Goal: Task Accomplishment & Management: Manage account settings

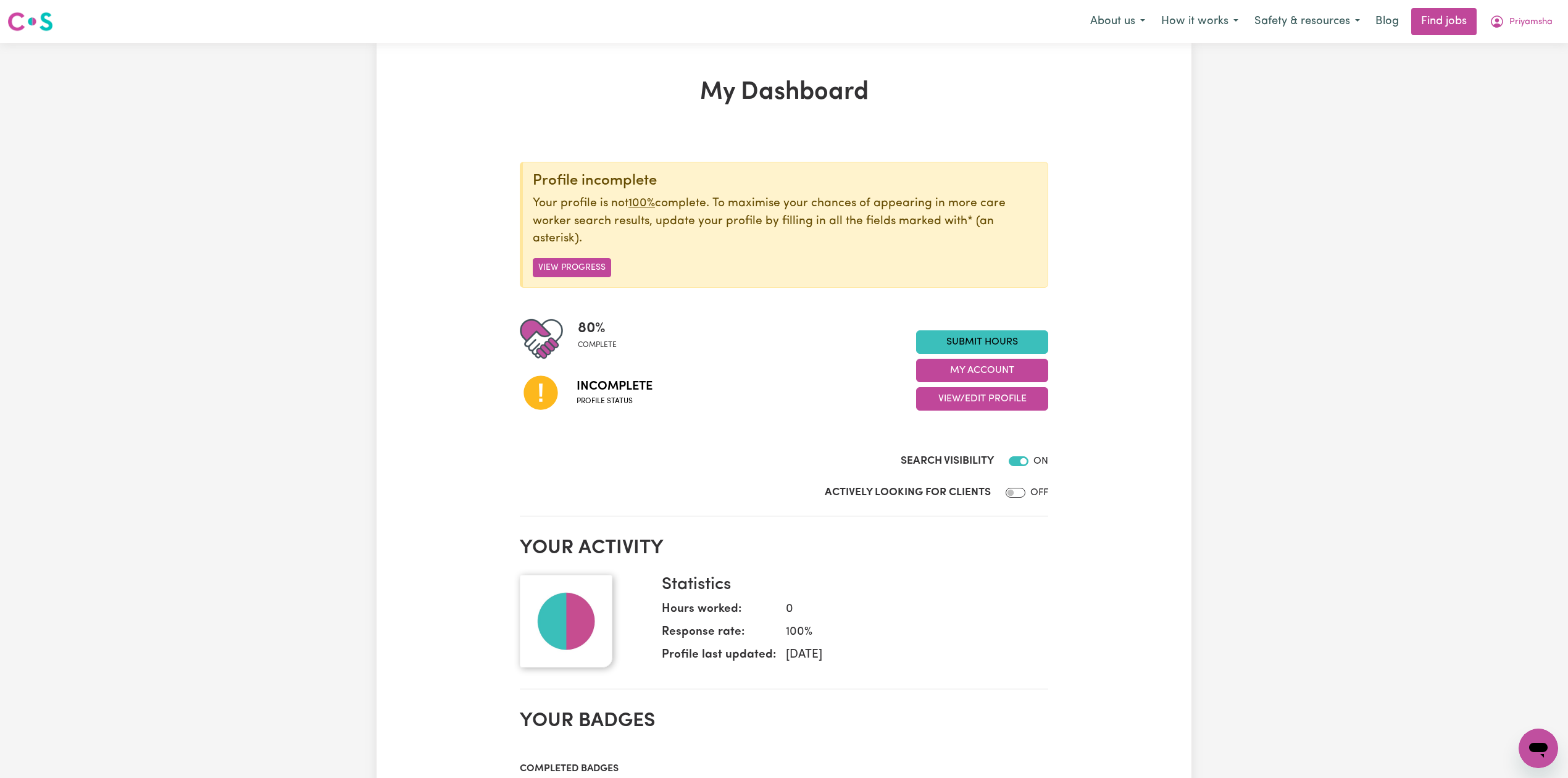
click at [996, 413] on div "80 % complete Incomplete Profile status Submit Hours My Account View/Edit Profi…" at bounding box center [784, 371] width 528 height 106
drag, startPoint x: 991, startPoint y: 399, endPoint x: 990, endPoint y: 411, distance: 12.0
click at [991, 403] on button "View/Edit Profile" at bounding box center [982, 399] width 132 height 23
click at [971, 451] on link "Edit Profile" at bounding box center [975, 455] width 115 height 25
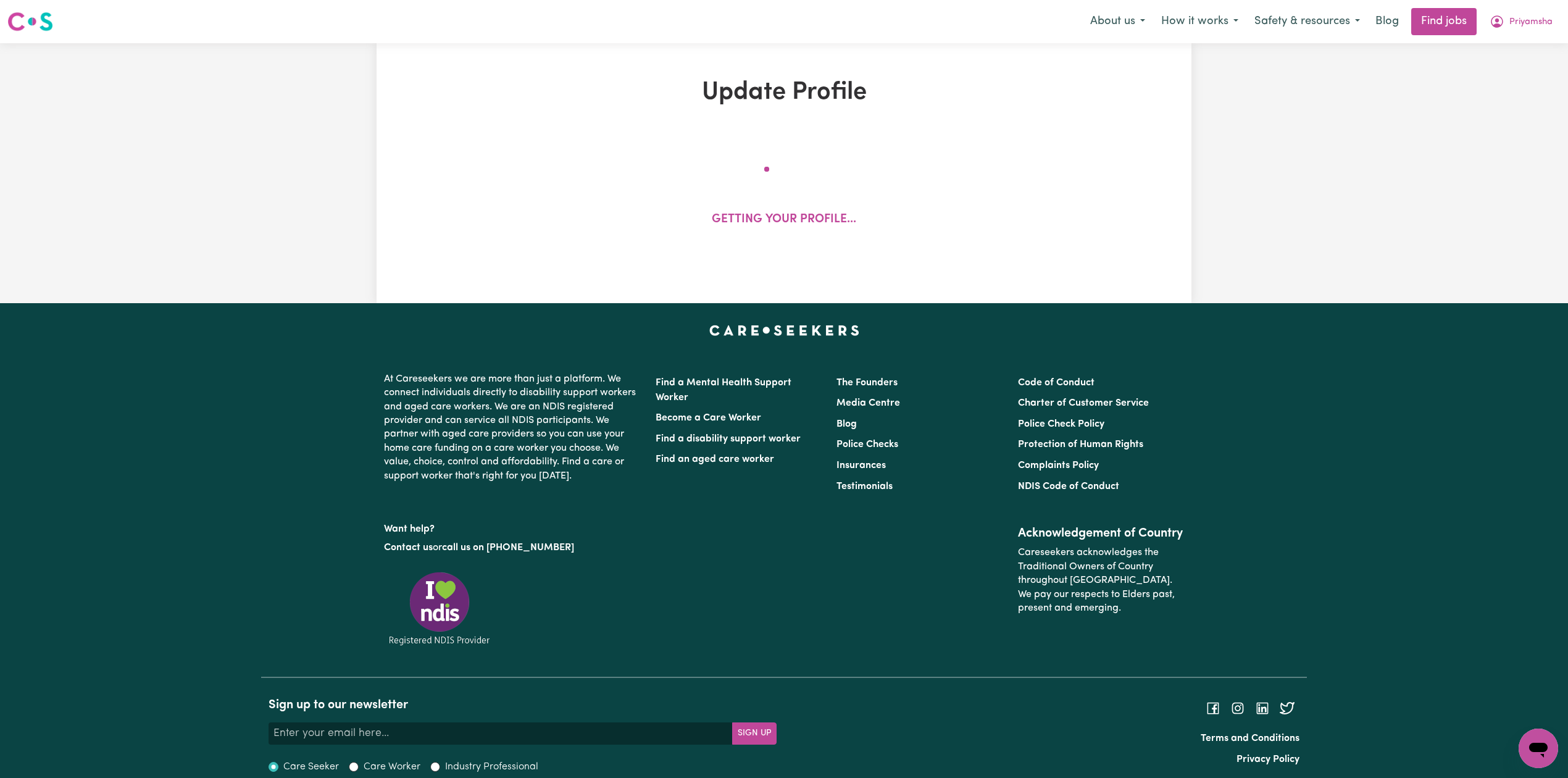
select select "[DEMOGRAPHIC_DATA]"
select select "Student Visa"
select select "Studying a healthcare related degree or qualification"
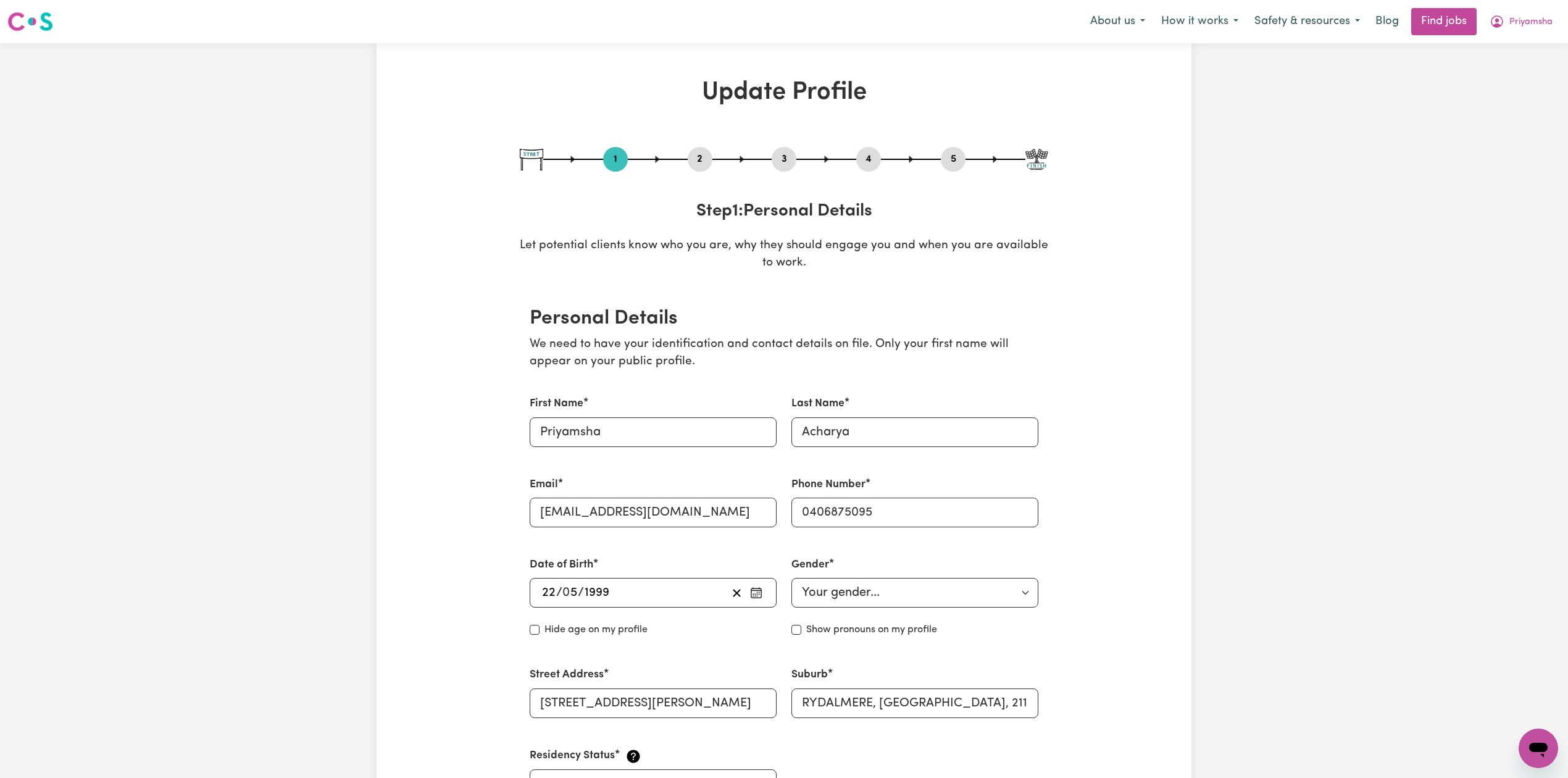
click at [704, 151] on button "2" at bounding box center [700, 159] width 25 height 16
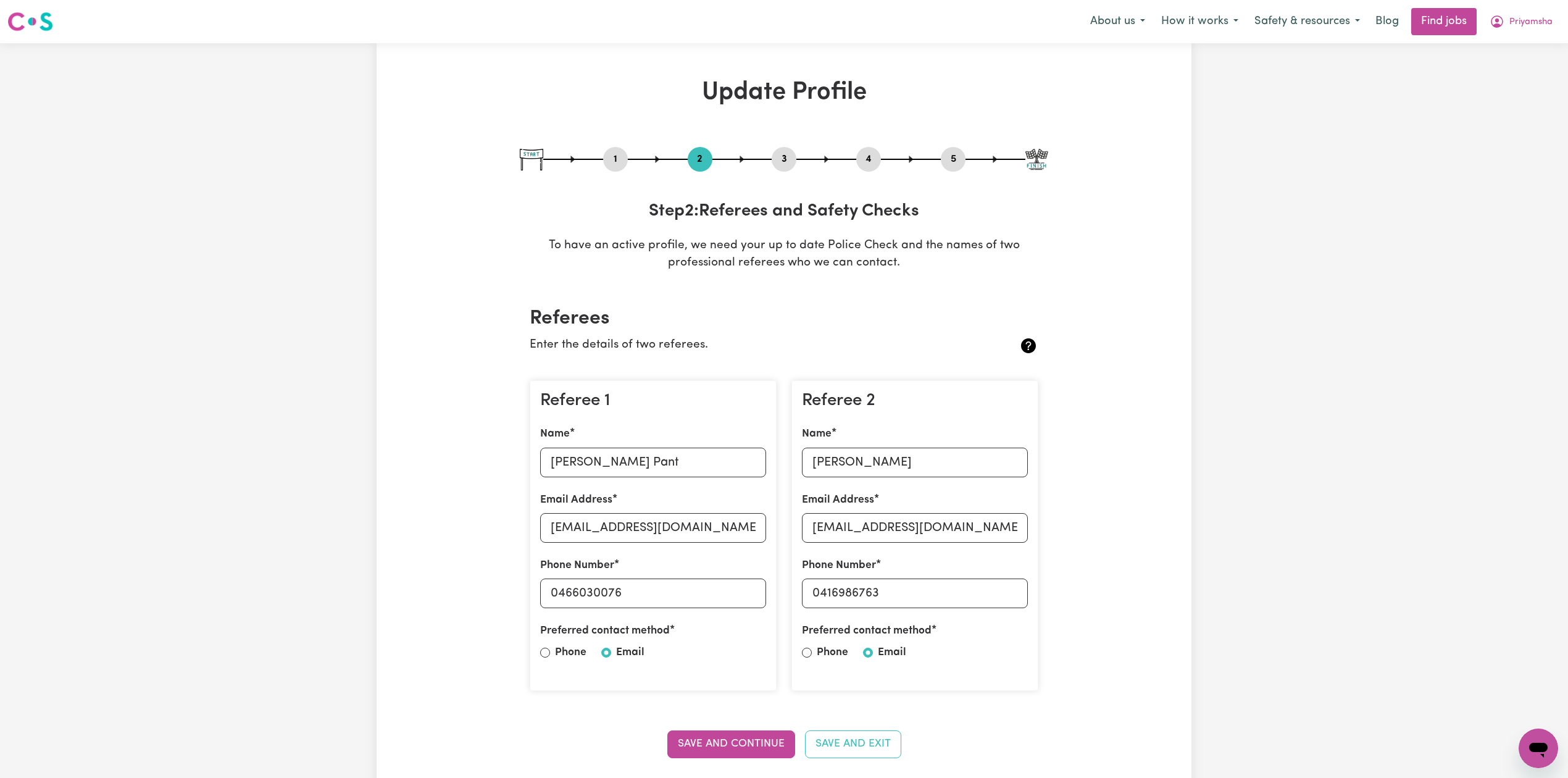
scroll to position [82, 0]
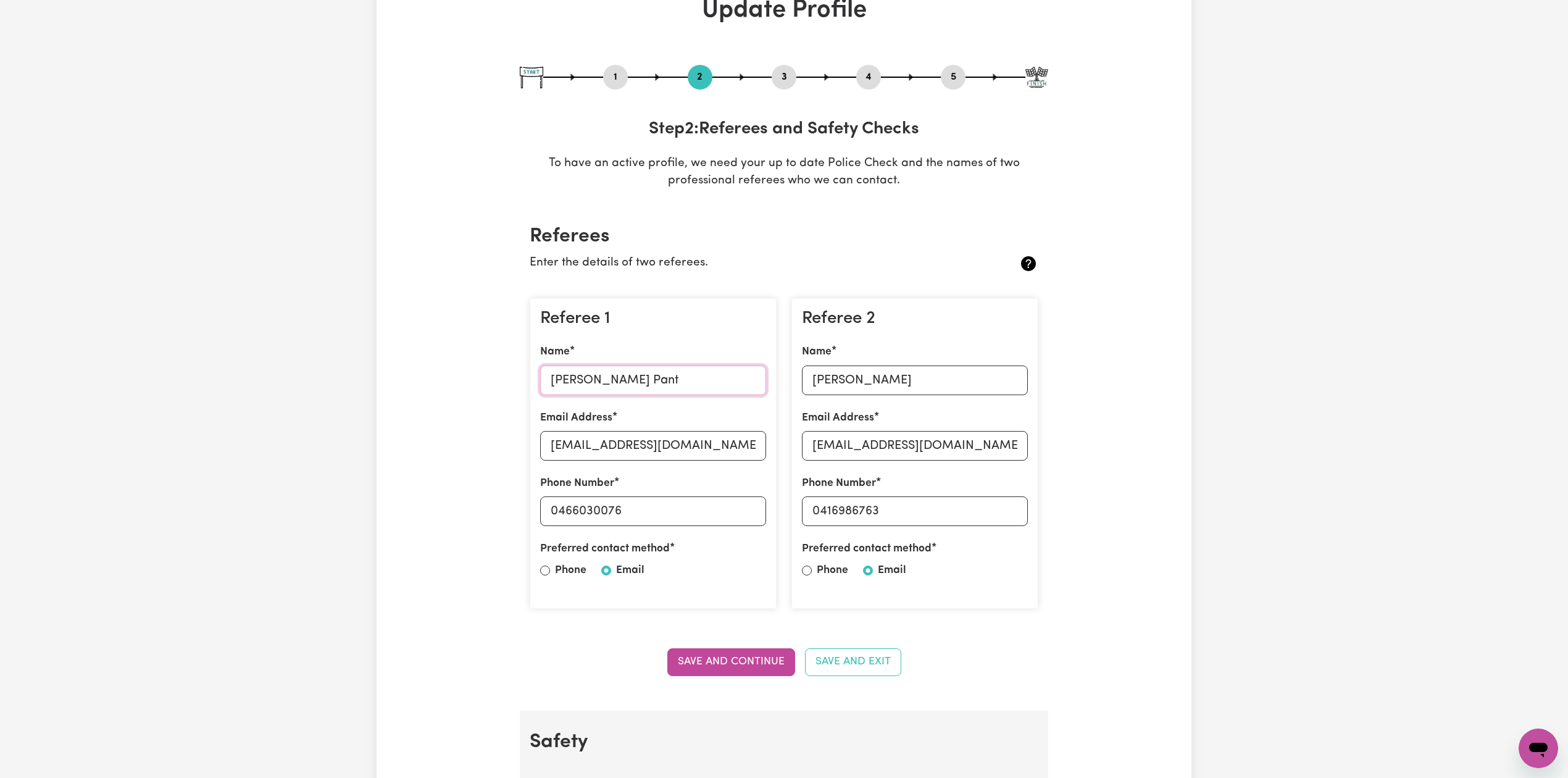
click at [660, 381] on input "[PERSON_NAME] Pant" at bounding box center [653, 380] width 226 height 30
click at [648, 450] on input "[EMAIL_ADDRESS][DOMAIN_NAME]" at bounding box center [653, 445] width 226 height 30
drag, startPoint x: 647, startPoint y: 525, endPoint x: 610, endPoint y: 521, distance: 37.2
click at [647, 525] on input "0466030076" at bounding box center [653, 511] width 226 height 30
drag, startPoint x: 560, startPoint y: 517, endPoint x: 625, endPoint y: 517, distance: 65.0
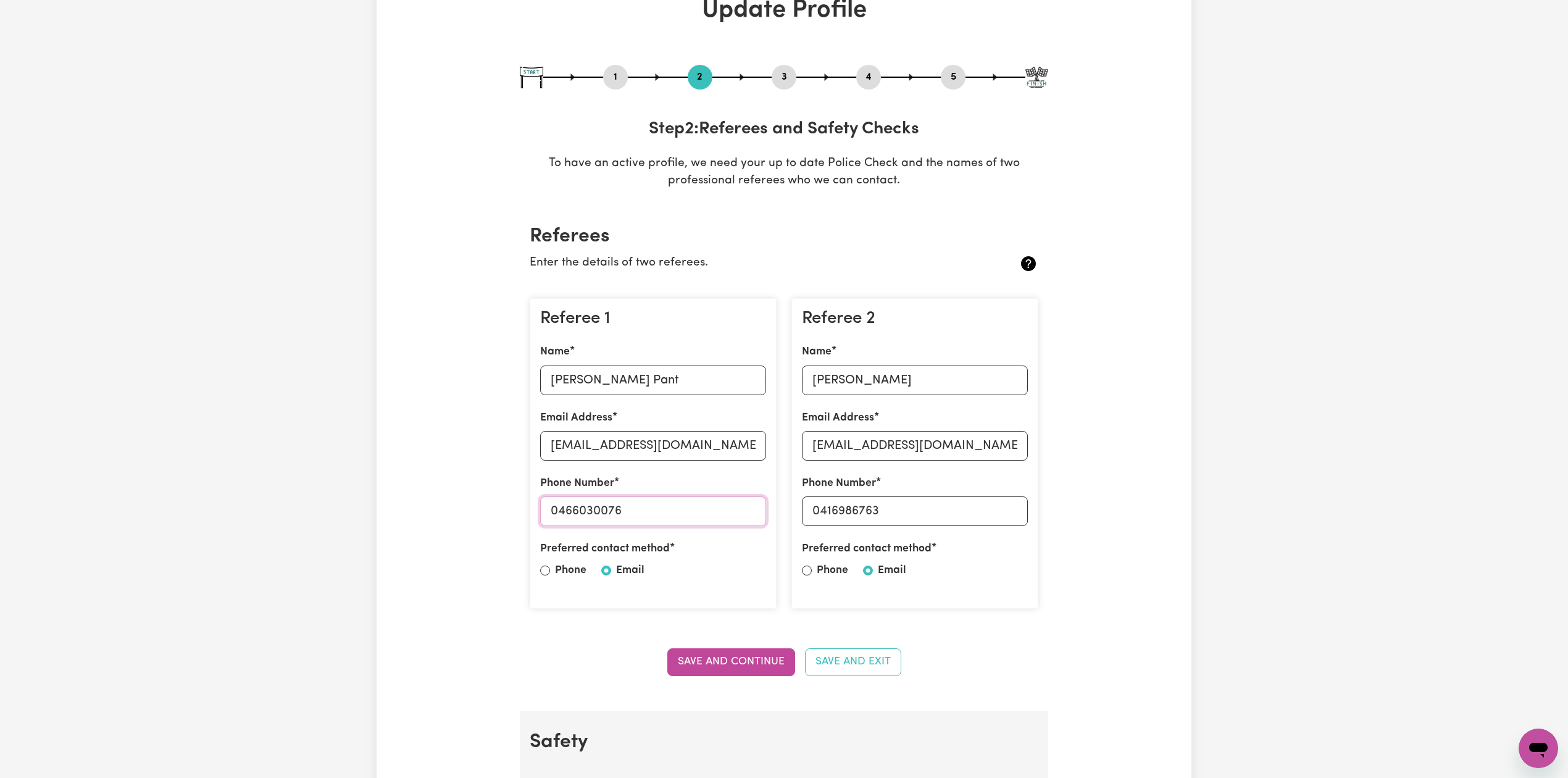
click at [625, 517] on input "0466030076" at bounding box center [653, 511] width 226 height 30
click at [896, 376] on input "[PERSON_NAME]" at bounding box center [915, 380] width 226 height 30
click at [850, 446] on input "[EMAIL_ADDRESS][DOMAIN_NAME]" at bounding box center [915, 445] width 226 height 30
drag, startPoint x: 820, startPoint y: 512, endPoint x: 964, endPoint y: 511, distance: 144.0
click at [964, 511] on input "0416986763" at bounding box center [915, 511] width 226 height 30
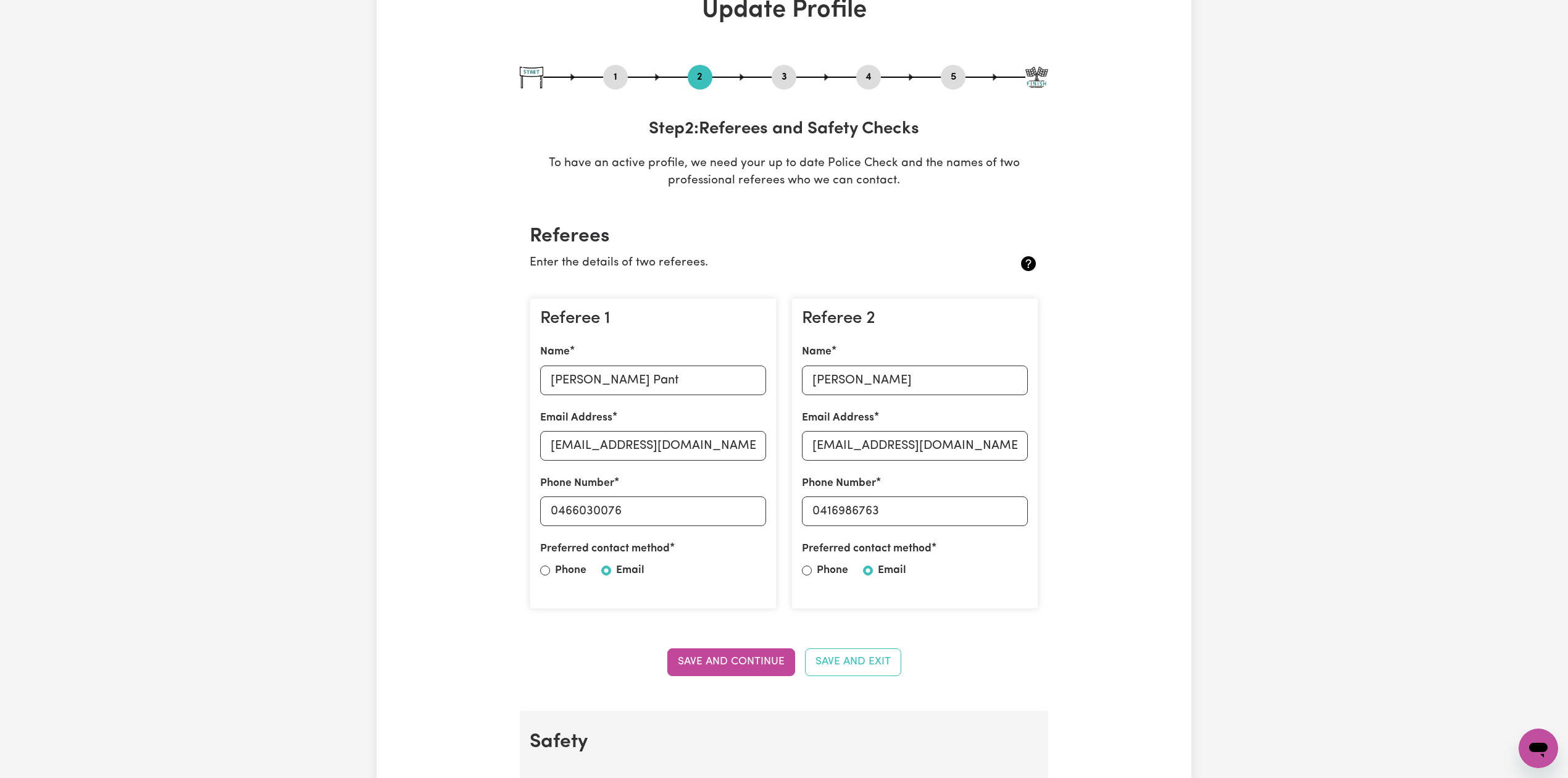
scroll to position [0, 0]
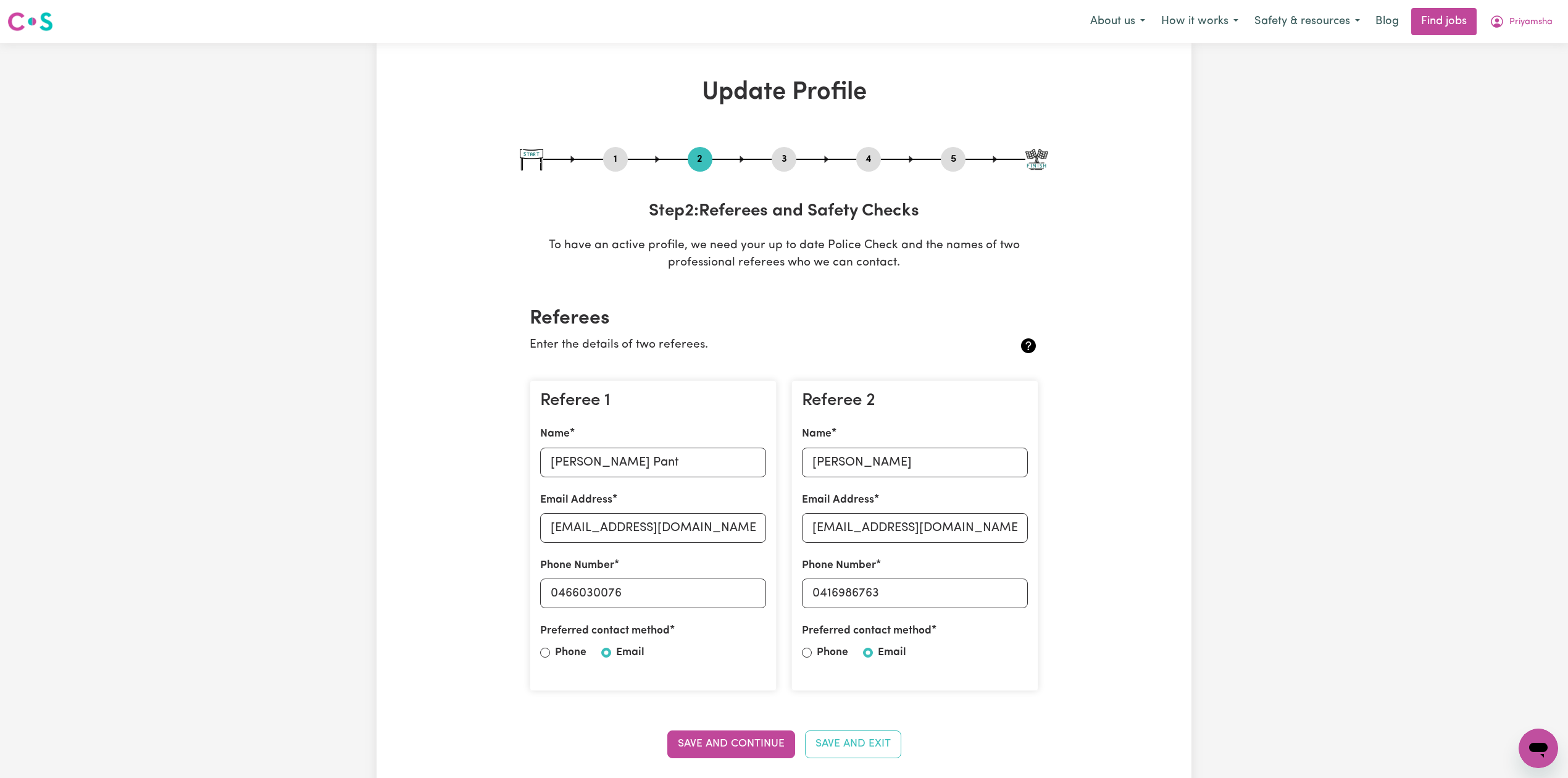
drag, startPoint x: 778, startPoint y: 153, endPoint x: 799, endPoint y: 156, distance: 21.2
click at [778, 153] on button "3" at bounding box center [784, 159] width 25 height 16
select select "2025"
select select "Certificate III (Individual Support)"
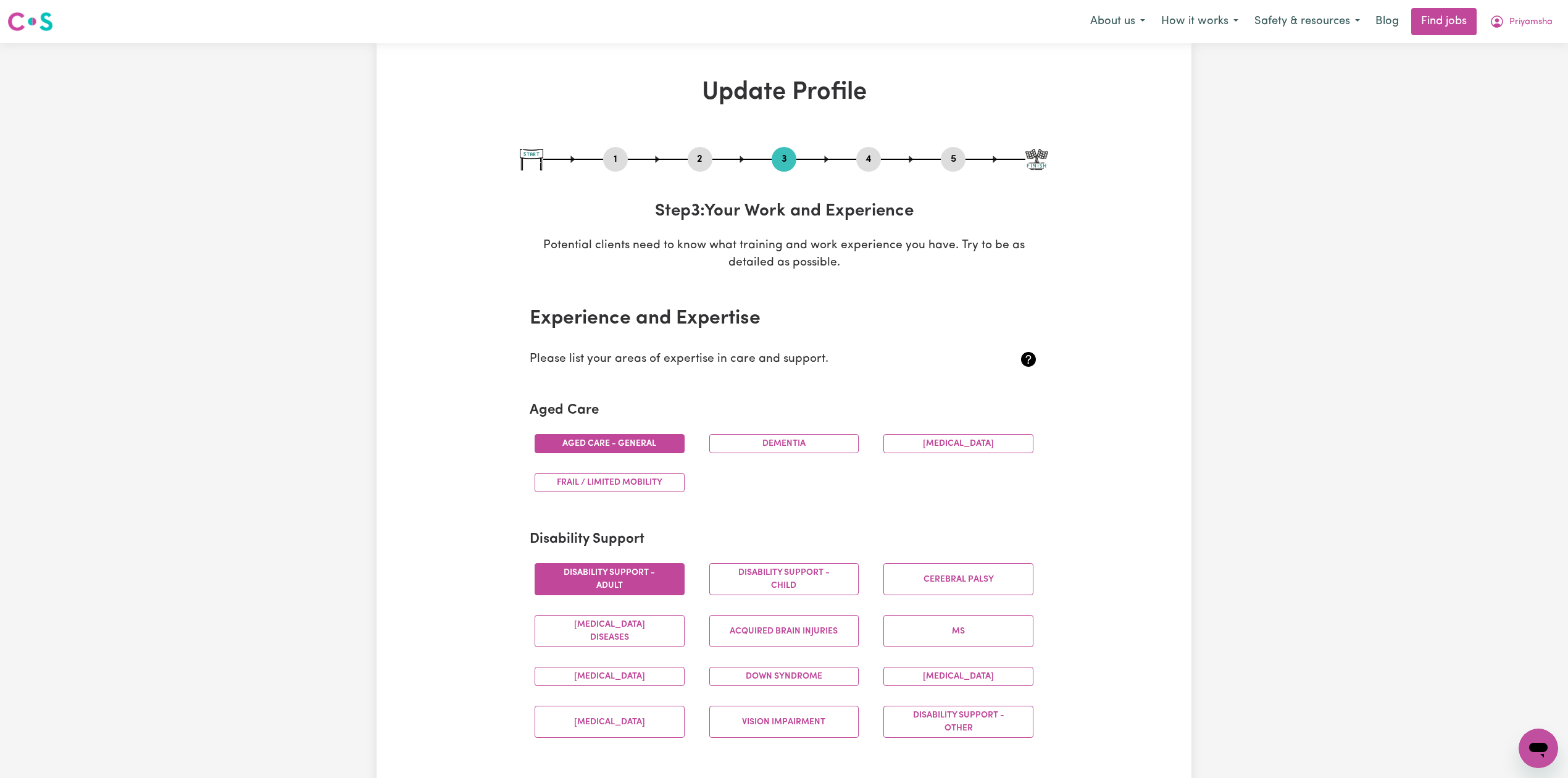
click at [877, 161] on button "4" at bounding box center [868, 159] width 25 height 16
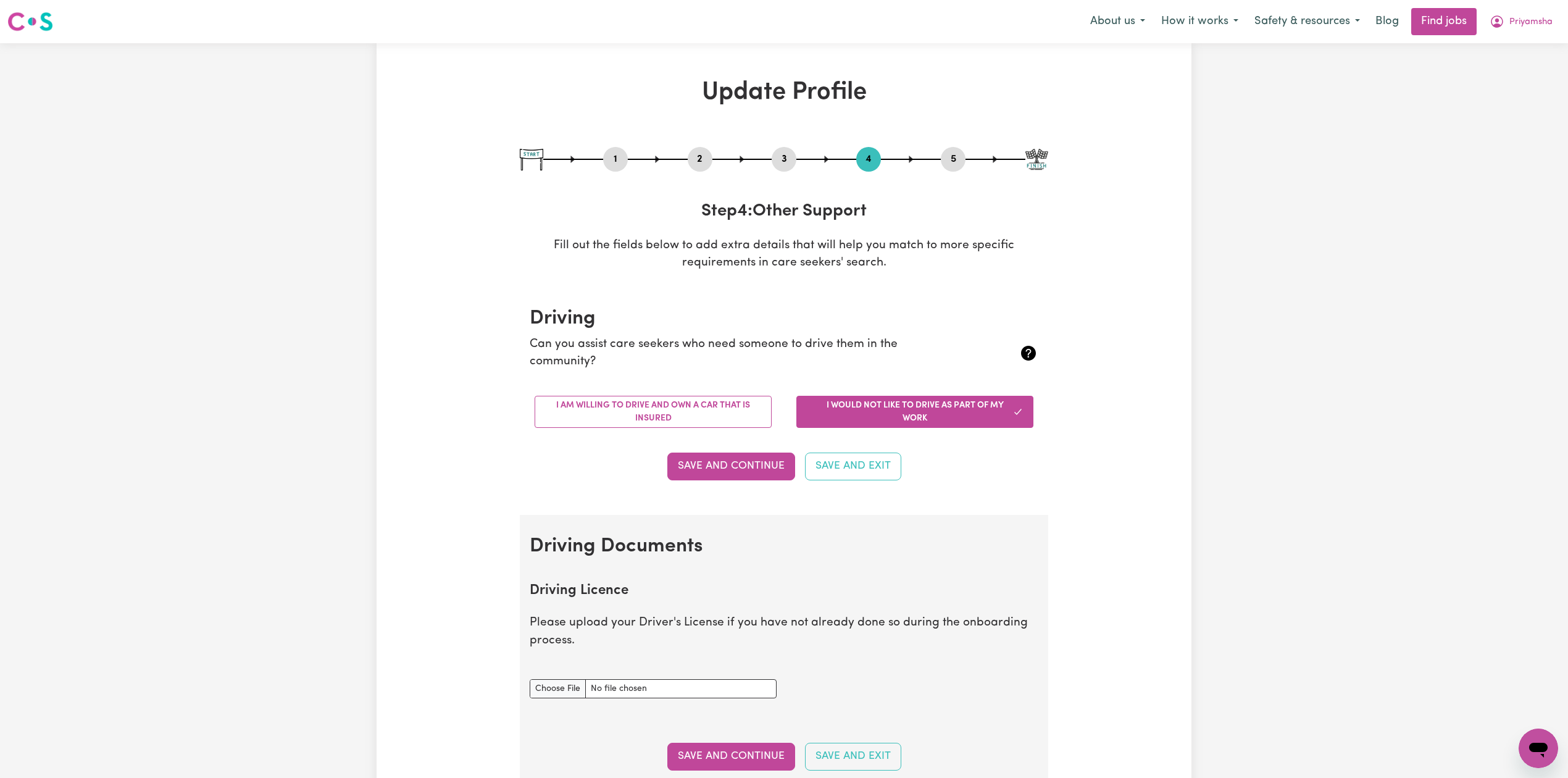
click at [956, 161] on button "5" at bounding box center [953, 159] width 25 height 16
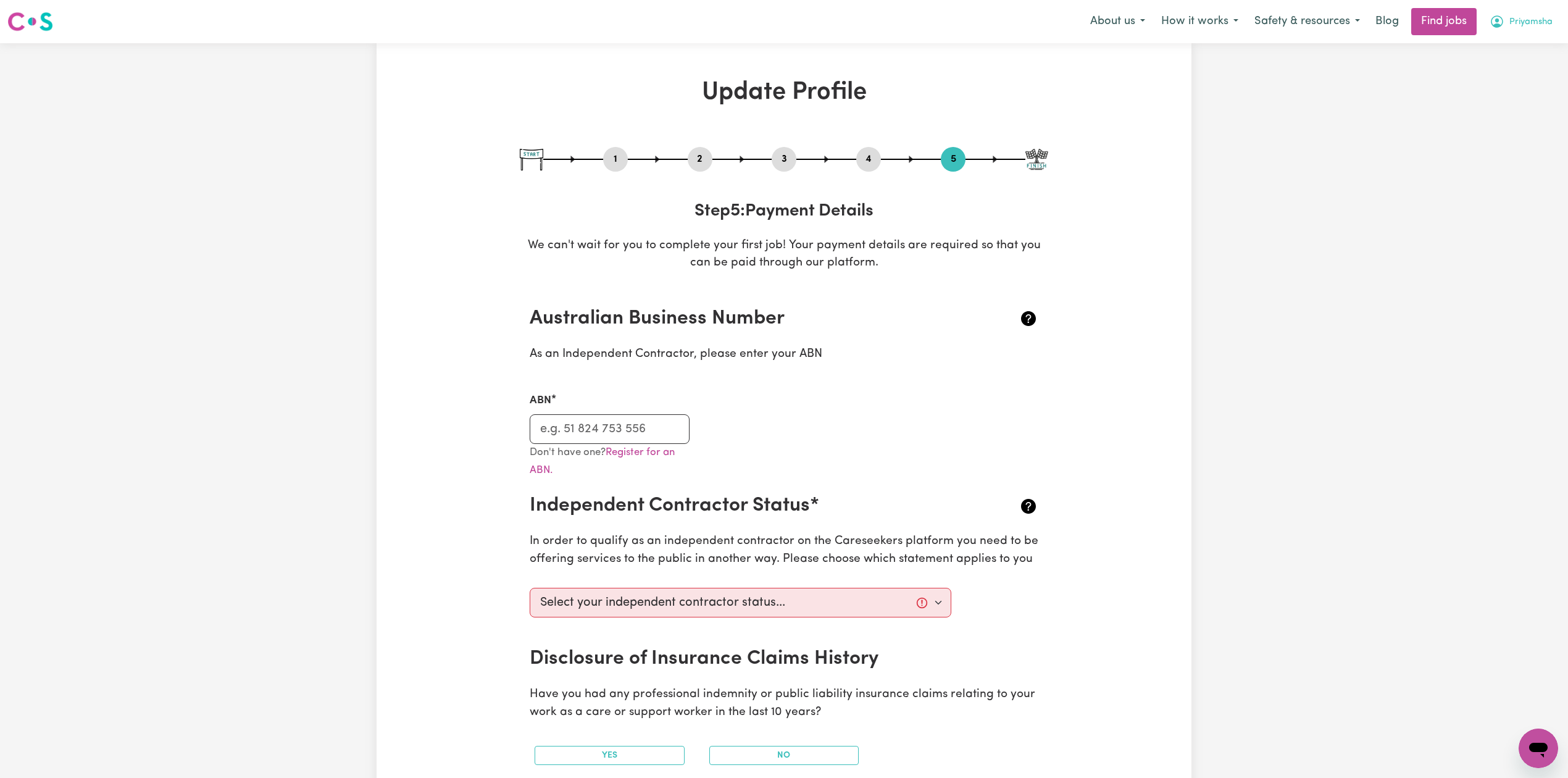
click at [1525, 20] on span "Priyamsha" at bounding box center [1531, 22] width 43 height 14
click at [1493, 75] on link "My Dashboard" at bounding box center [1512, 70] width 98 height 23
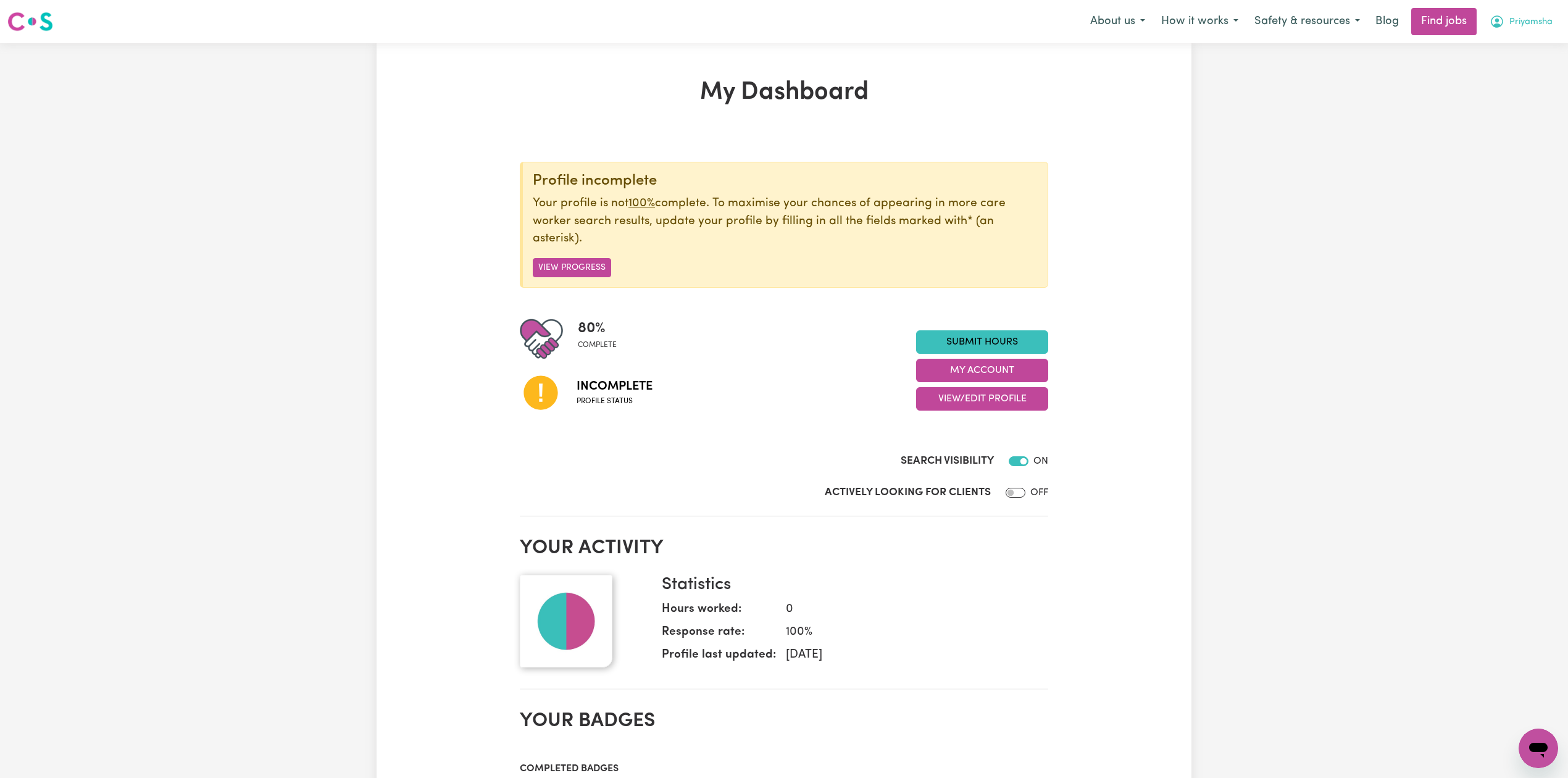
click at [1520, 23] on span "Priyamsha" at bounding box center [1531, 22] width 43 height 14
click at [1501, 88] on link "Logout" at bounding box center [1512, 94] width 98 height 23
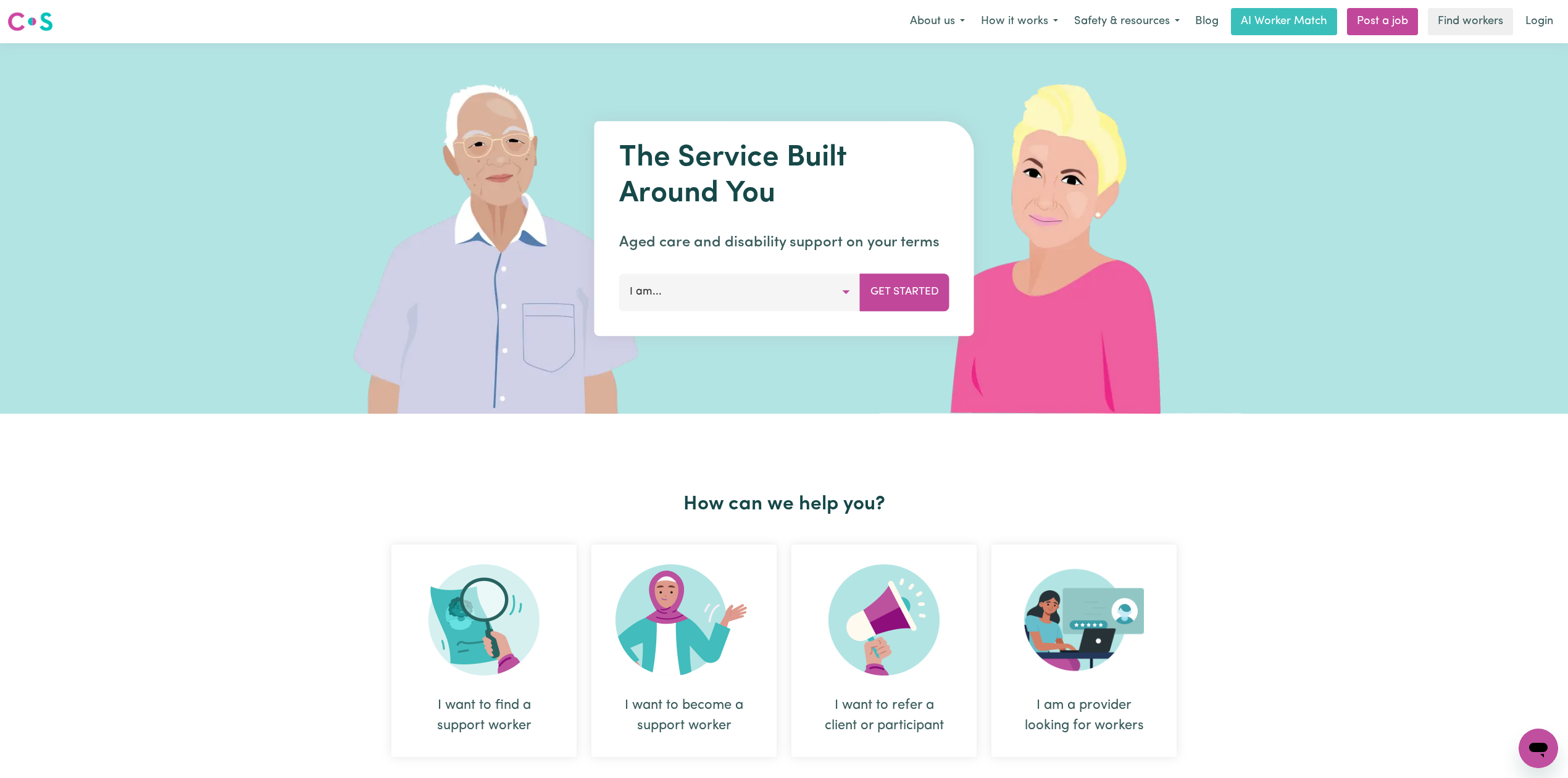
click at [1527, 18] on link "Login" at bounding box center [1539, 22] width 42 height 27
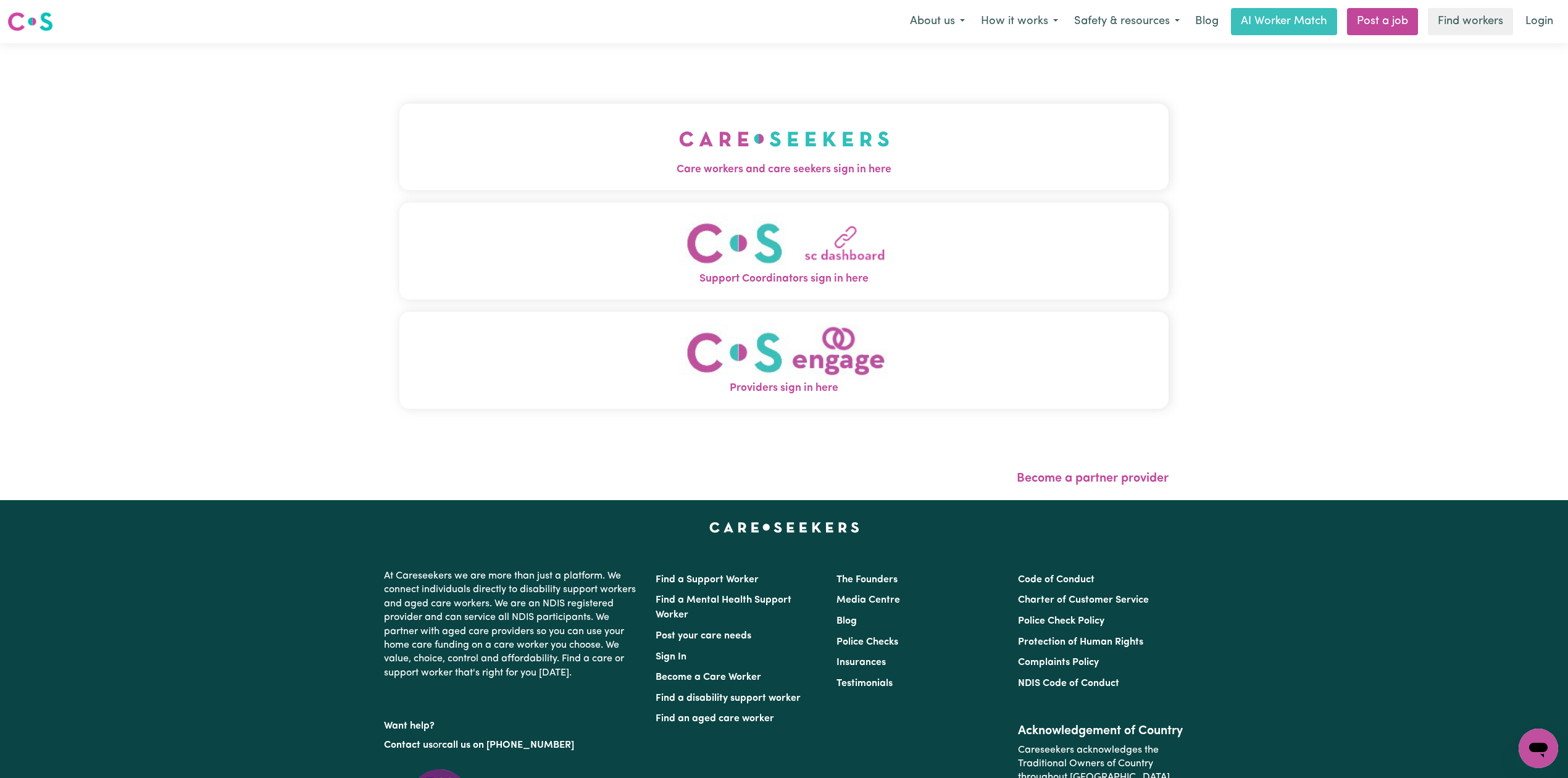
click at [561, 71] on div "Care workers and care seekers sign in here Support Coordinators sign in here Pr…" at bounding box center [784, 263] width 769 height 389
click at [547, 150] on button "Care workers and care seekers sign in here" at bounding box center [784, 147] width 769 height 86
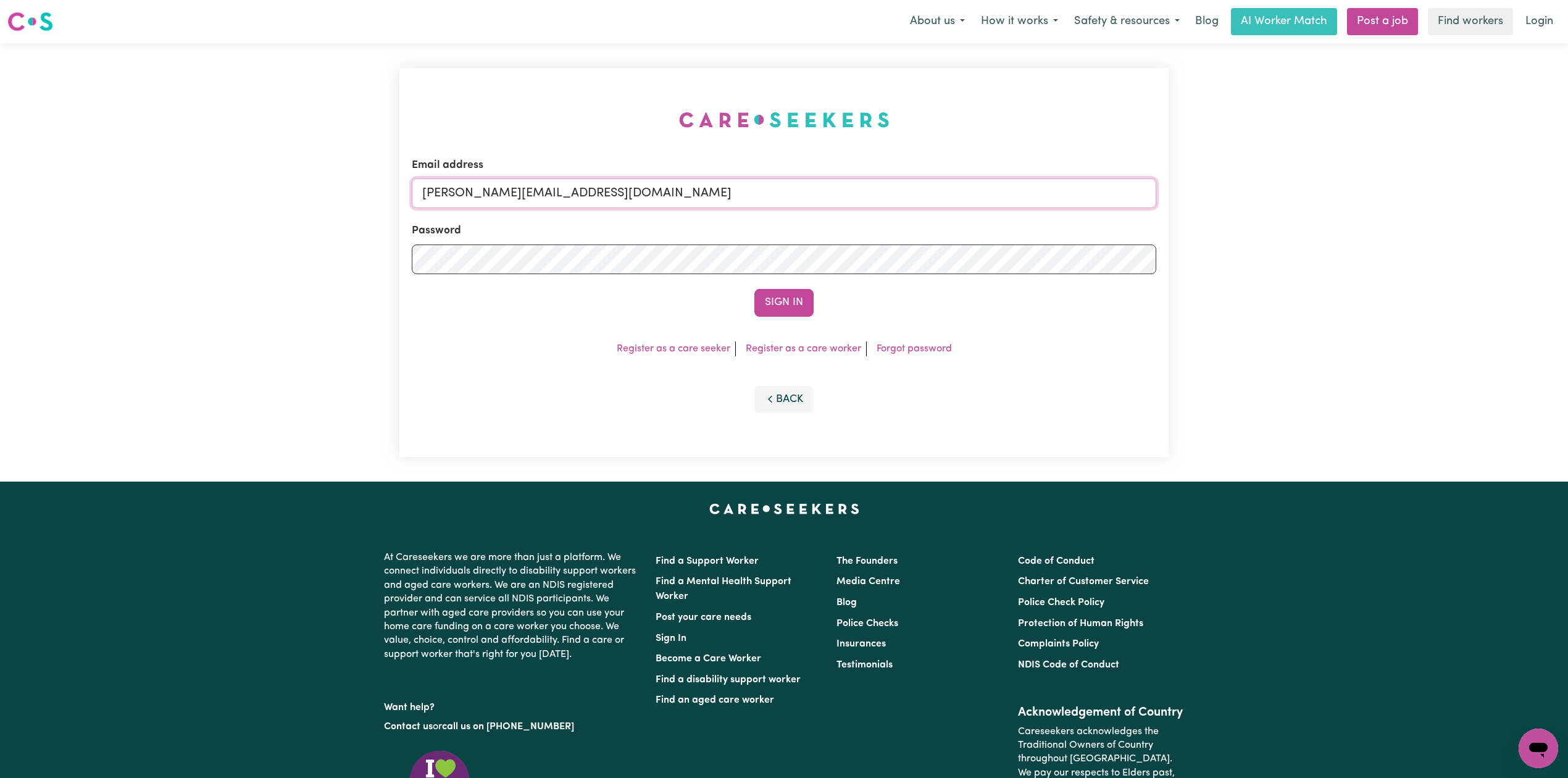
click at [685, 203] on input "[PERSON_NAME][EMAIL_ADDRESS][DOMAIN_NAME]" at bounding box center [784, 193] width 744 height 30
drag, startPoint x: 484, startPoint y: 193, endPoint x: 771, endPoint y: 194, distance: 287.0
click at [776, 193] on input "Superuser~[EMAIL_ADDRESS][DOMAIN_NAME]" at bounding box center [784, 193] width 744 height 30
type input "Superuser~[EMAIL_ADDRESS][DOMAIN_NAME]"
click at [789, 310] on button "Sign In" at bounding box center [784, 303] width 59 height 27
